Goal: Information Seeking & Learning: Understand process/instructions

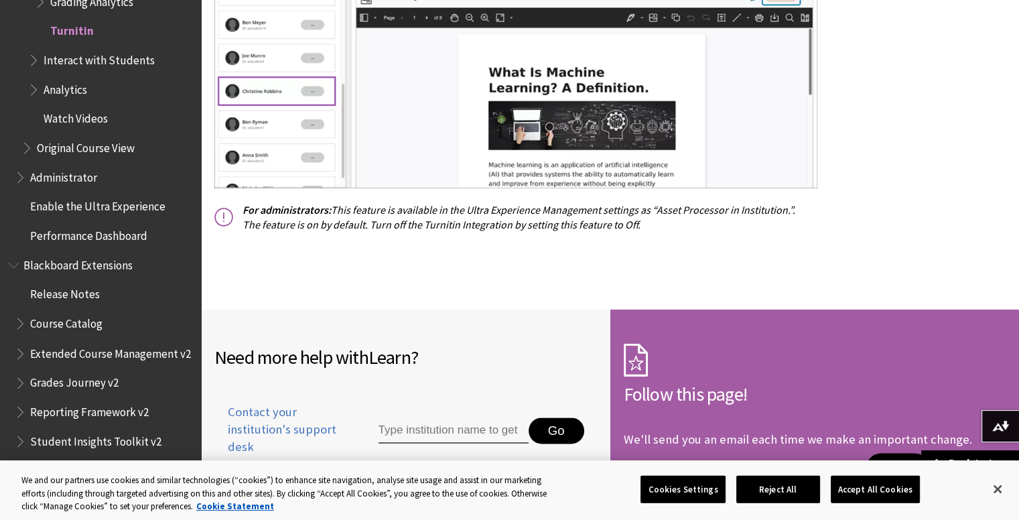
scroll to position [1608, 0]
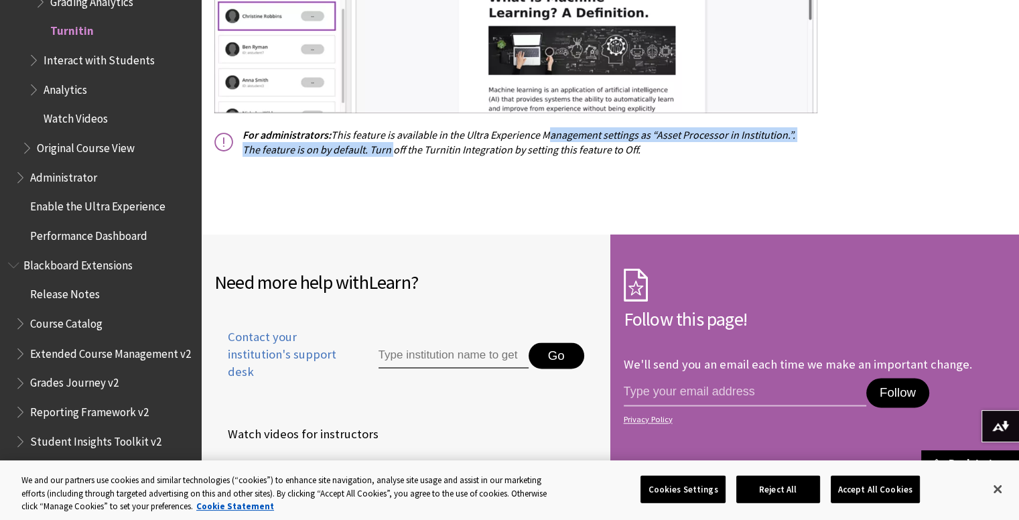
drag, startPoint x: 393, startPoint y: 143, endPoint x: 647, endPoint y: 135, distance: 254.1
click at [604, 135] on p "For administrators: This feature is available in the Ultra Experience Managemen…" at bounding box center [510, 142] width 593 height 30
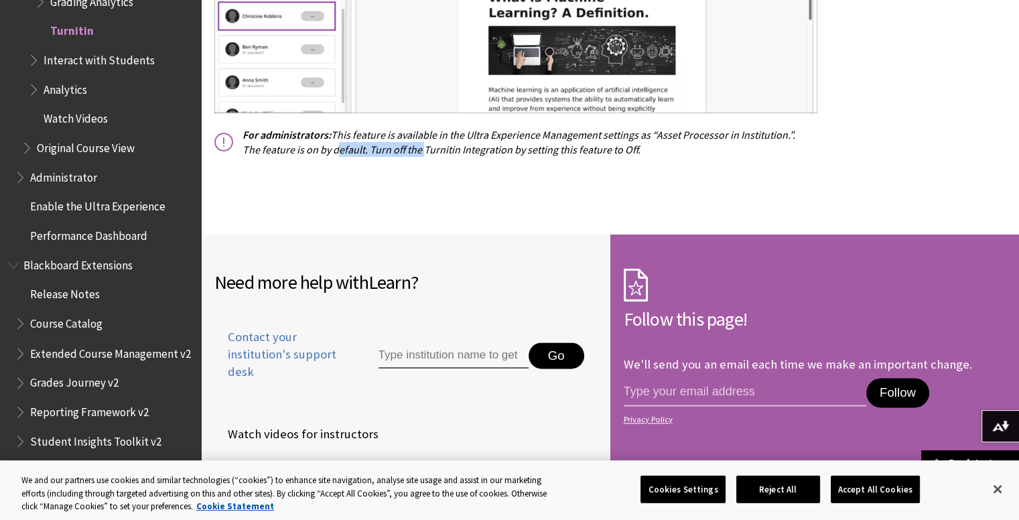
drag, startPoint x: 351, startPoint y: 149, endPoint x: 460, endPoint y: 151, distance: 109.2
click at [446, 151] on p "For administrators: This feature is available in the Ultra Experience Managemen…" at bounding box center [510, 142] width 593 height 30
click at [561, 157] on p "For administrators: This feature is available in the Ultra Experience Managemen…" at bounding box center [510, 142] width 593 height 30
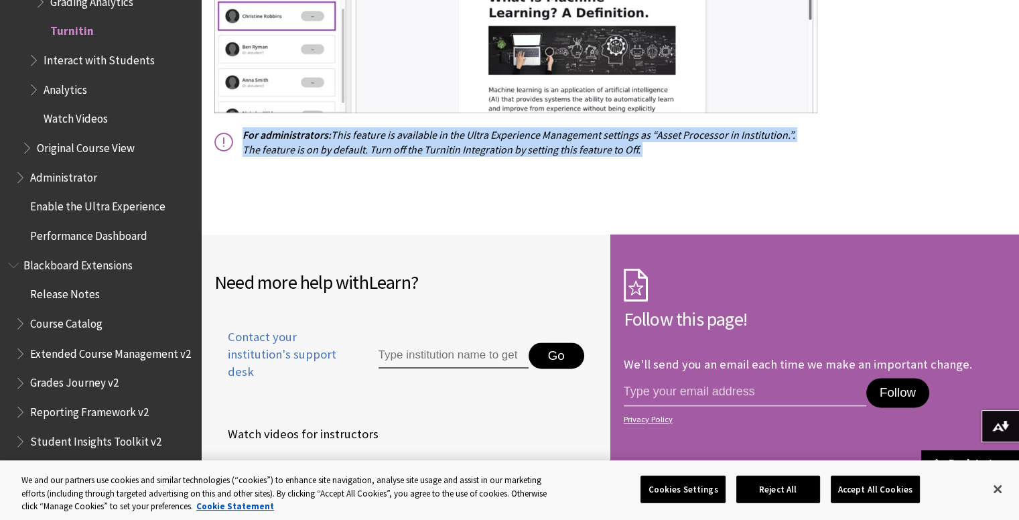
click at [561, 157] on p "For administrators: This feature is available in the Ultra Experience Managemen…" at bounding box center [510, 142] width 593 height 30
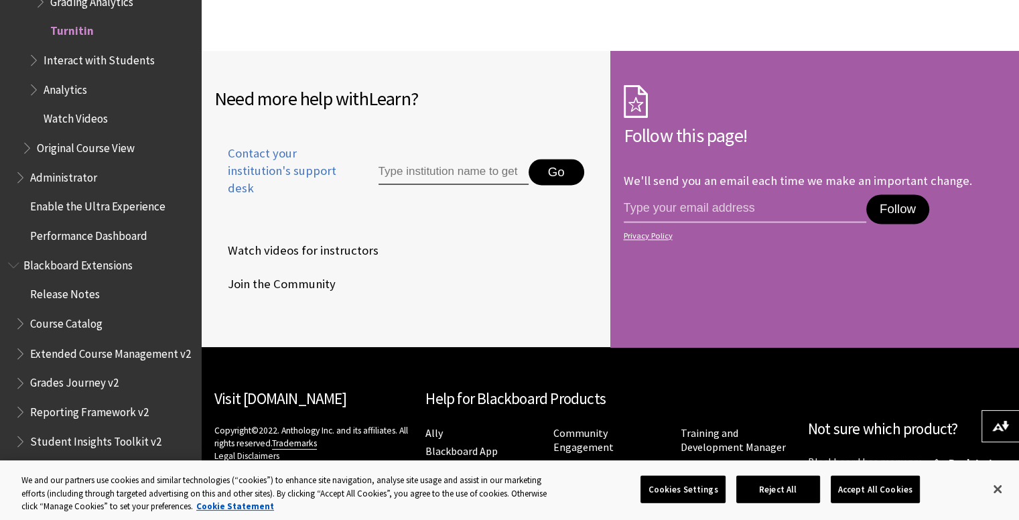
scroll to position [1865, 0]
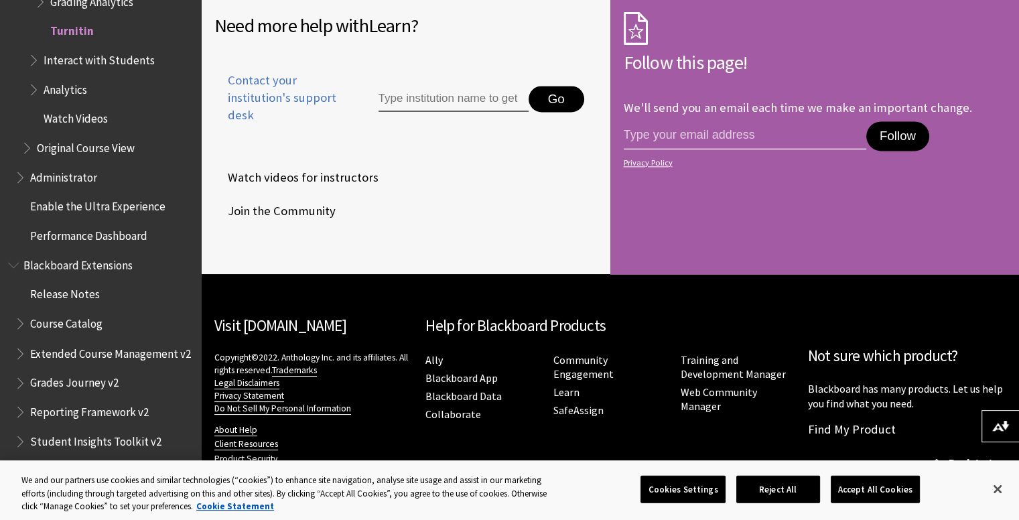
click at [403, 301] on div "Visit [DOMAIN_NAME] Copyright©2022. Anthology Inc. and its affiliates. All righ…" at bounding box center [313, 397] width 198 height 192
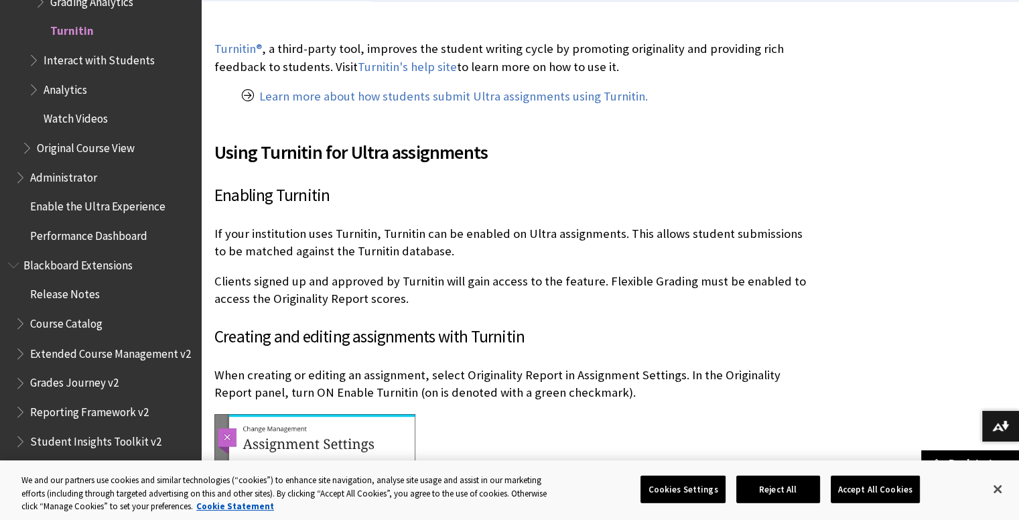
scroll to position [190, 0]
